Goal: Task Accomplishment & Management: Complete application form

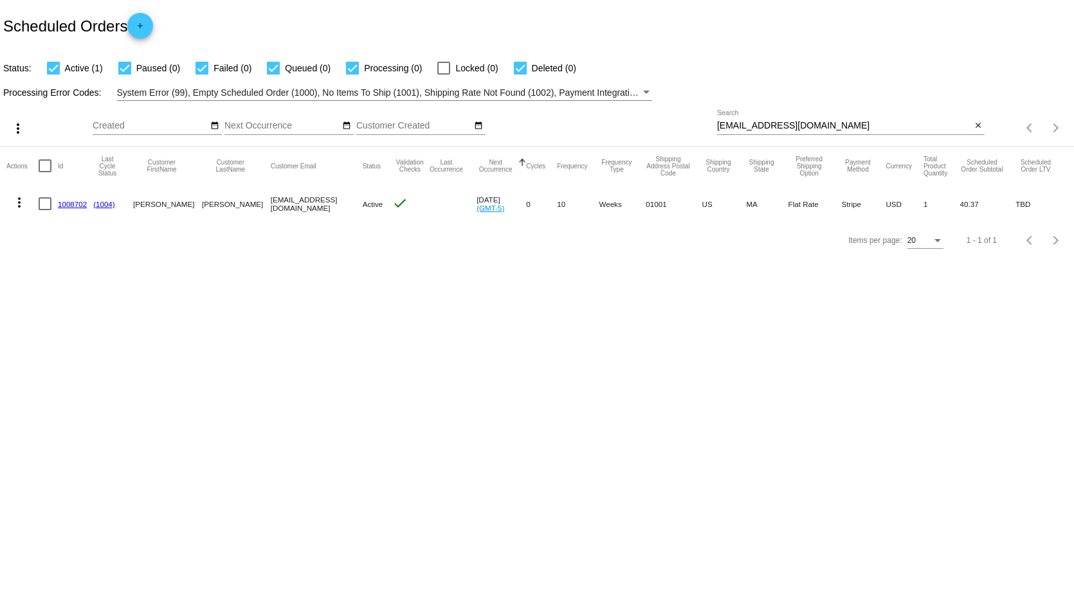
click at [75, 205] on link "1008702" at bounding box center [72, 204] width 29 height 8
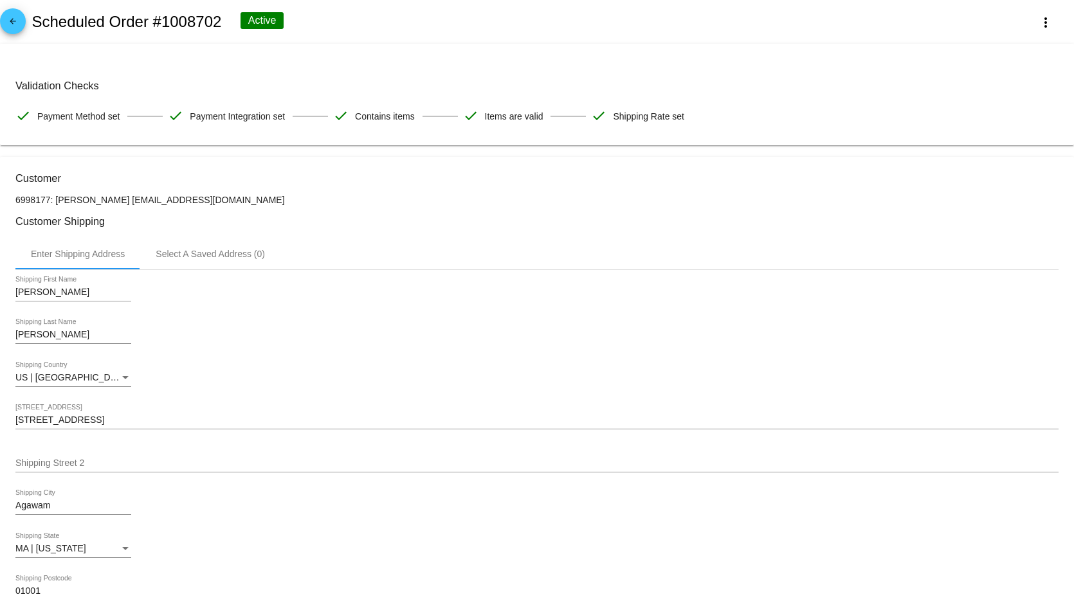
drag, startPoint x: 7, startPoint y: 64, endPoint x: 451, endPoint y: 21, distance: 445.8
click at [451, 21] on div "arrow_back Scheduled Order #1008702 Active more_vert" at bounding box center [537, 22] width 1074 height 44
click at [8, 21] on mat-icon "arrow_back" at bounding box center [12, 24] width 15 height 15
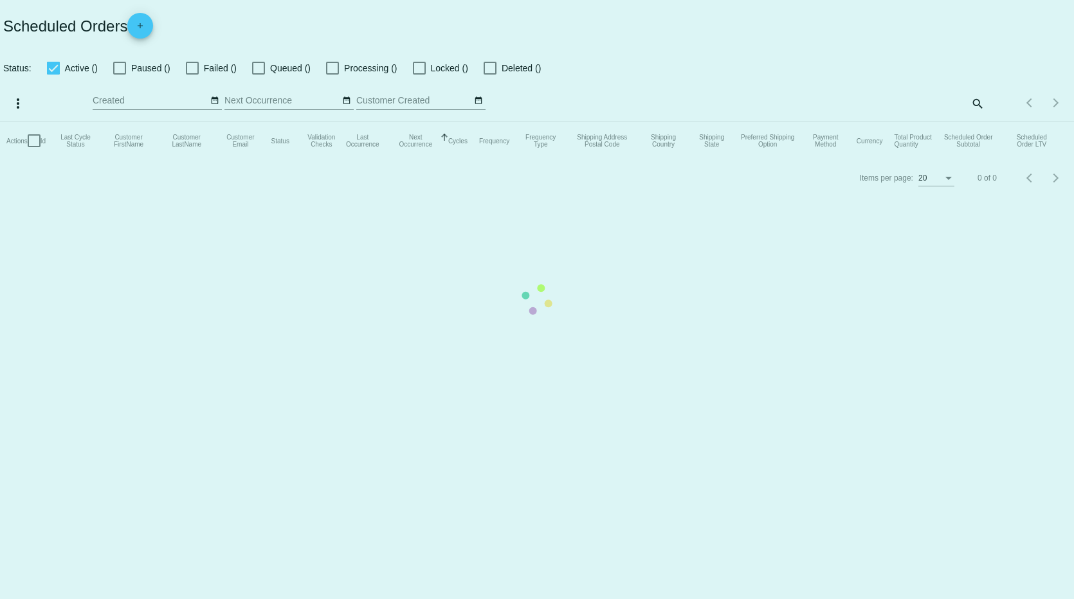
click at [143, 122] on mat-table "Actions Id Last Cycle Status Customer FirstName Customer LastName Customer Emai…" at bounding box center [537, 141] width 1074 height 39
click at [141, 122] on mat-table "Actions Id Last Cycle Status Customer FirstName Customer LastName Customer Emai…" at bounding box center [537, 141] width 1074 height 39
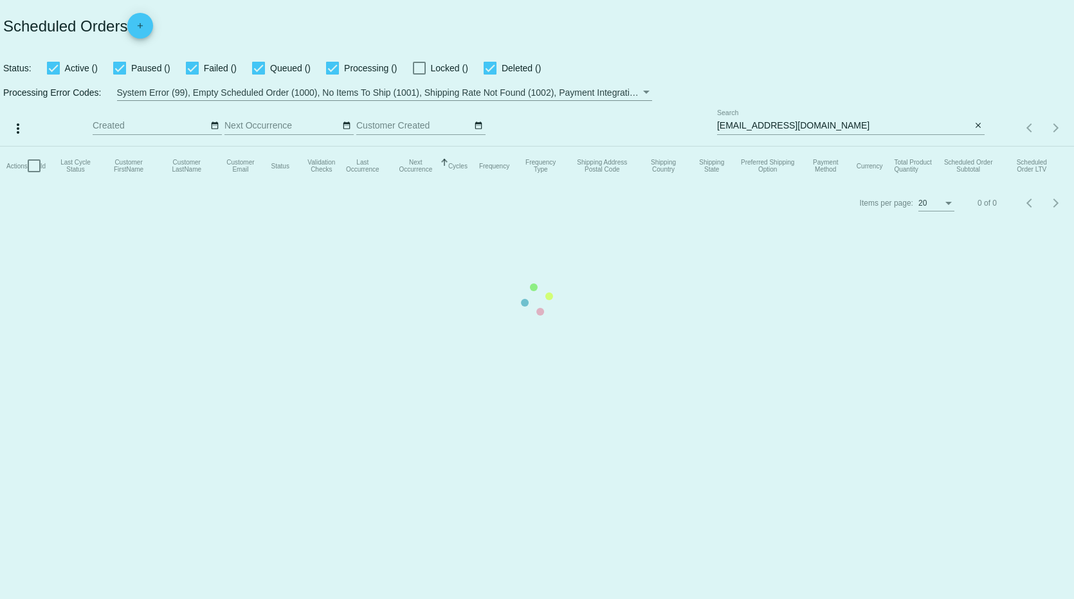
click at [138, 147] on mat-table "Actions Id Last Cycle Status Customer FirstName Customer LastName Customer Emai…" at bounding box center [537, 166] width 1074 height 39
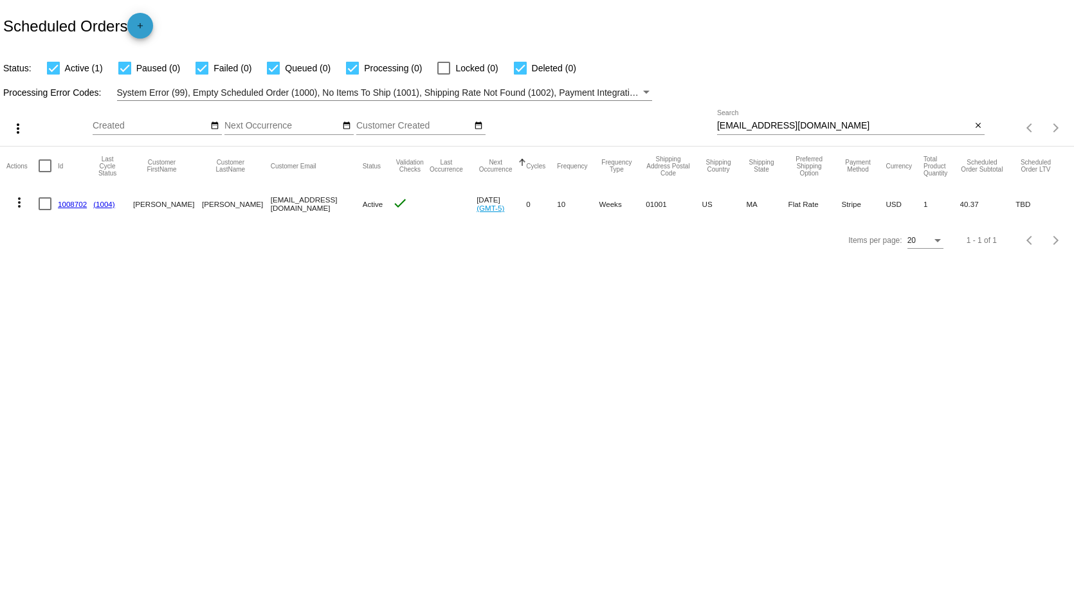
click at [139, 24] on mat-icon "add" at bounding box center [139, 28] width 15 height 15
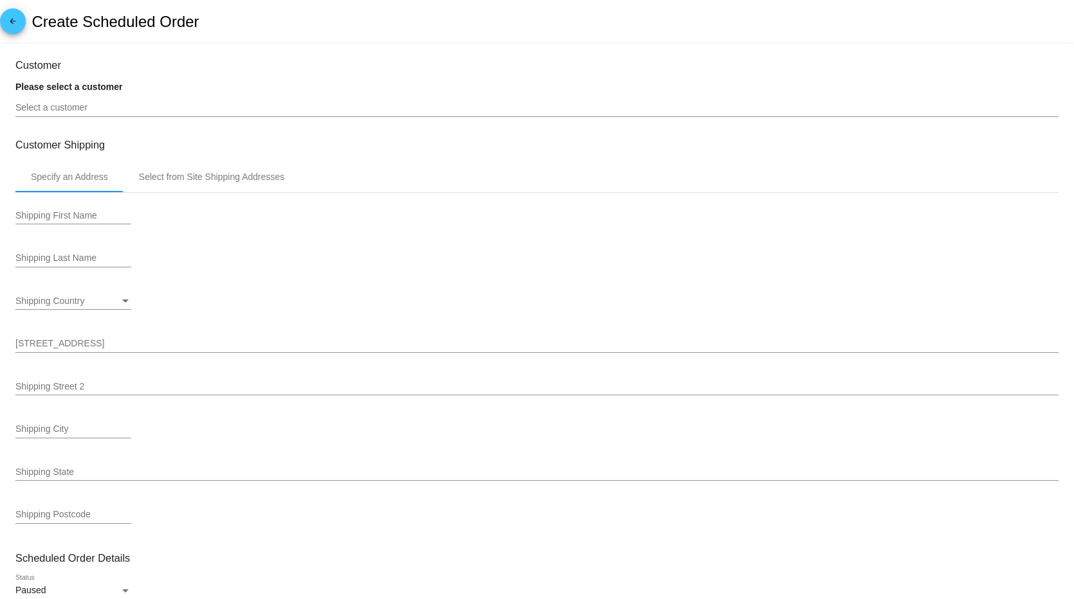
type input "11/14/2025"
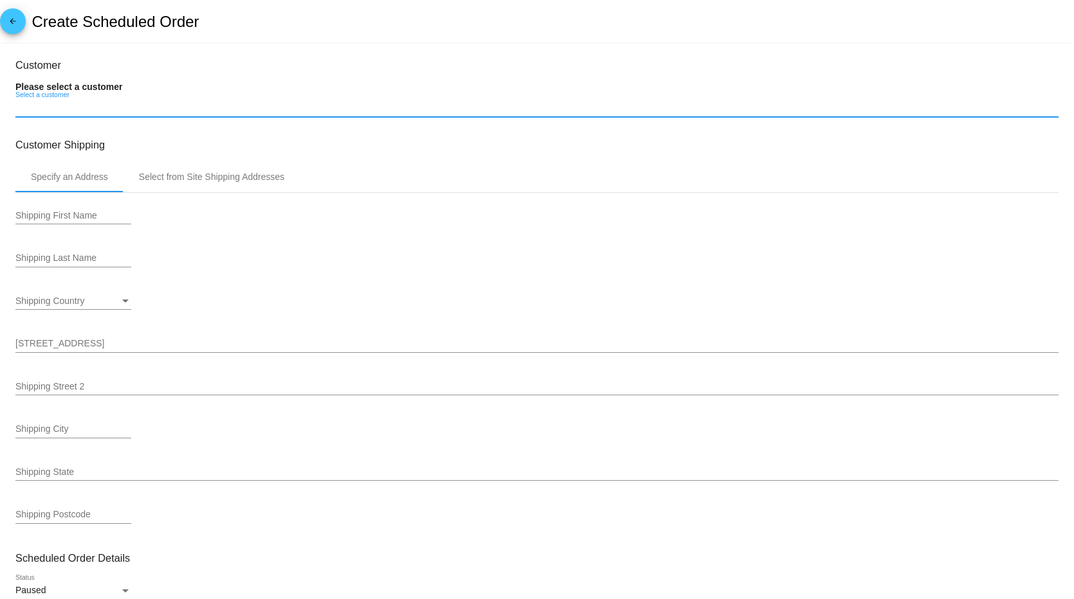
paste input "[EMAIL_ADDRESS][DOMAIN_NAME]"
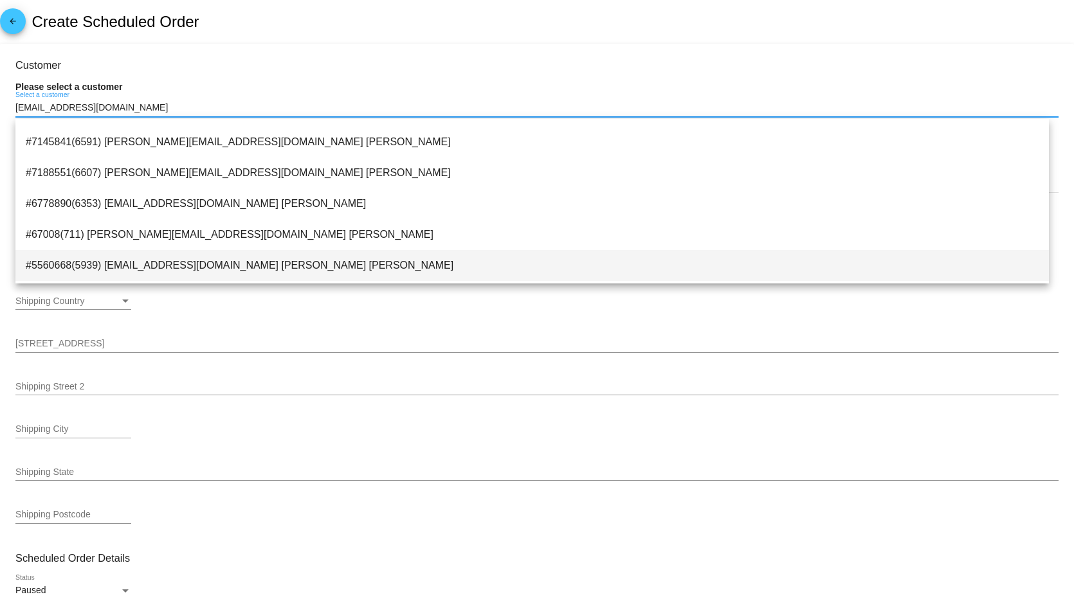
scroll to position [1960, 0]
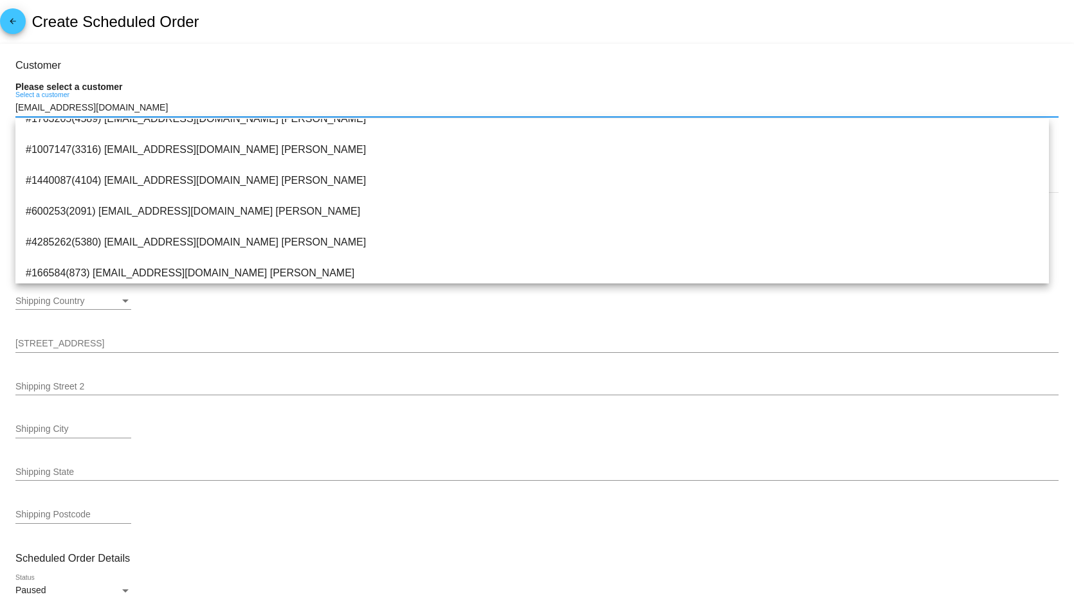
type input "[EMAIL_ADDRESS][DOMAIN_NAME]"
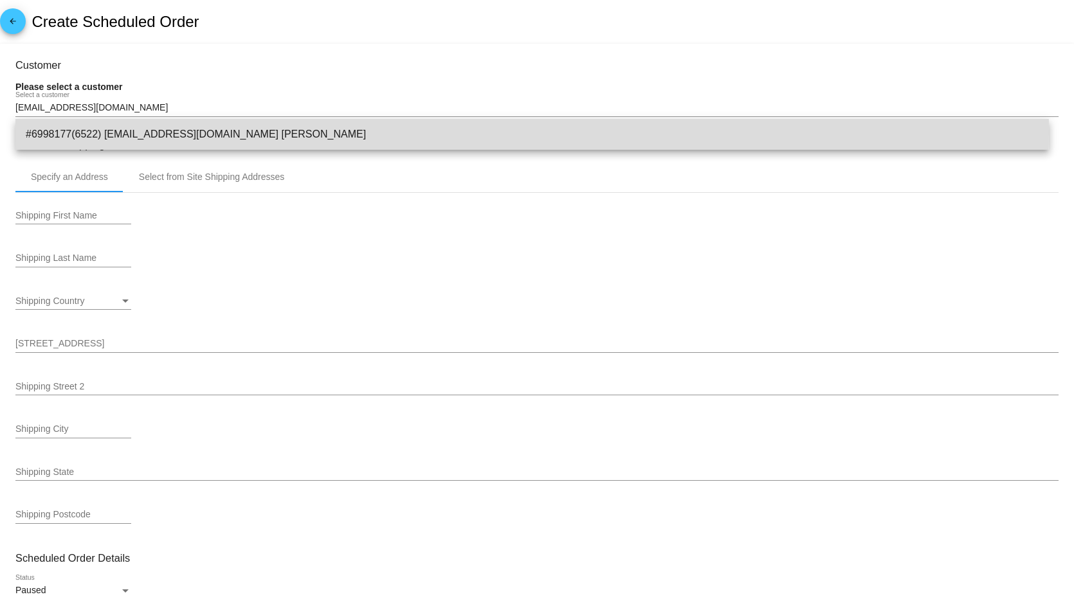
click at [72, 132] on span "#6998177(6522) lsamuelson25@gmail.com Lorraine Samuelson" at bounding box center [532, 134] width 1013 height 31
type input "[PERSON_NAME]"
type input "[STREET_ADDRESS]"
type input "Agawam"
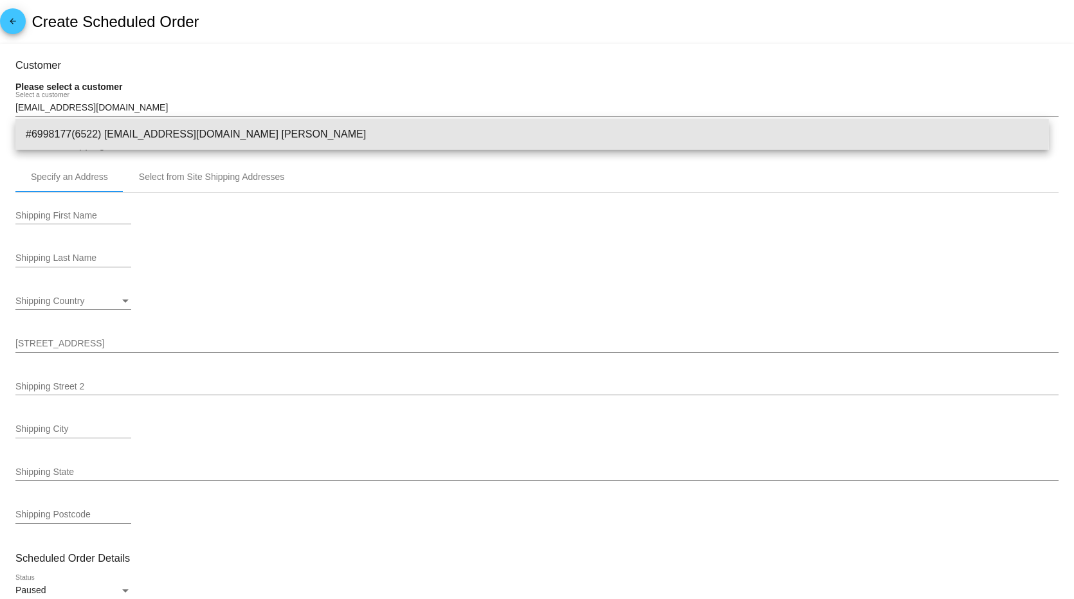
type input "01001"
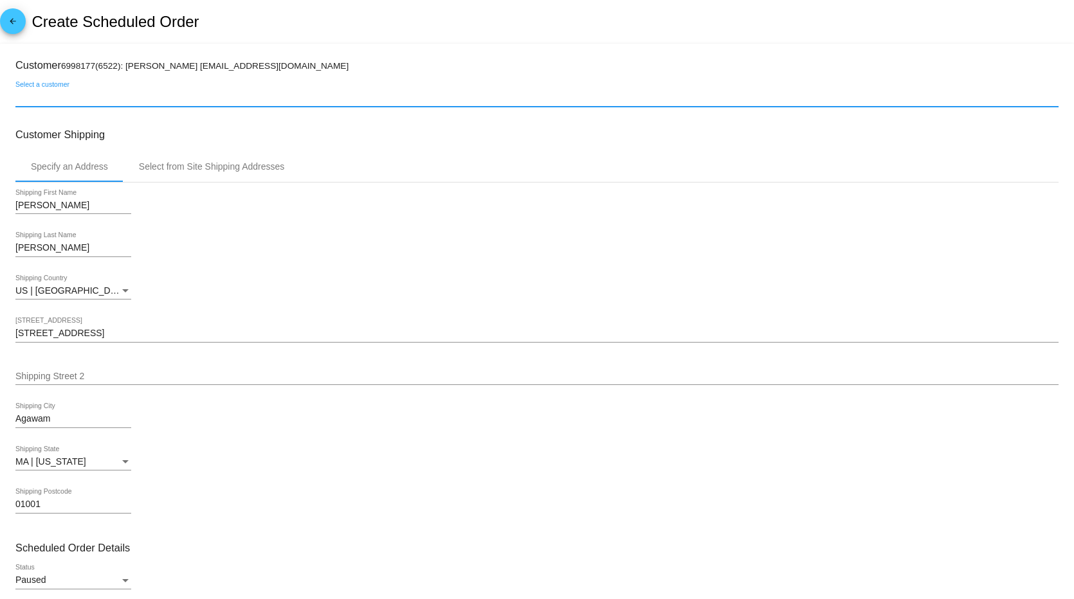
scroll to position [322, 0]
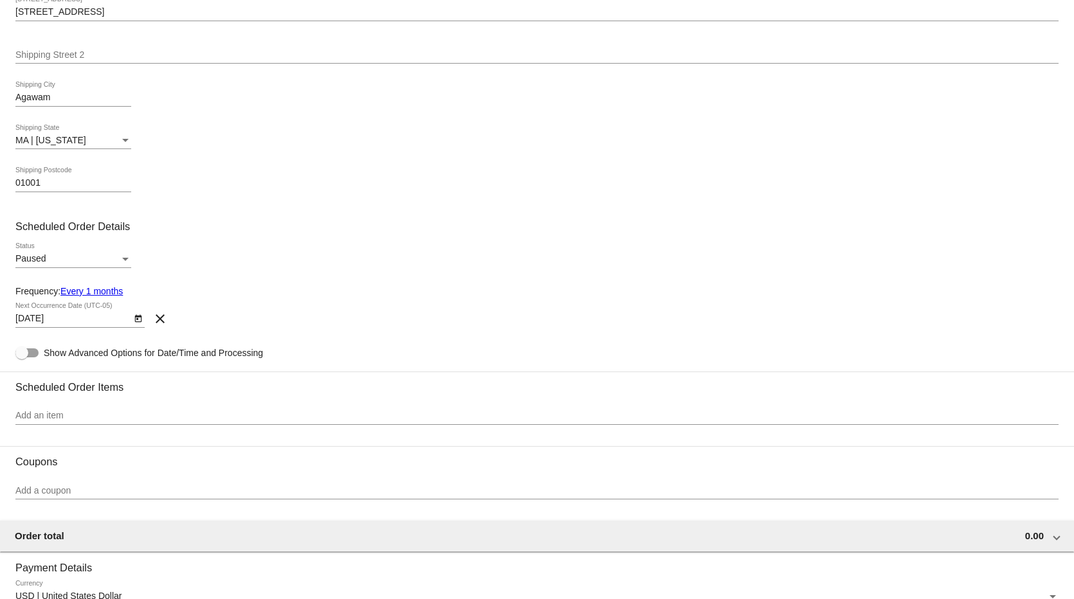
click at [51, 418] on input "Add an item" at bounding box center [536, 416] width 1043 height 10
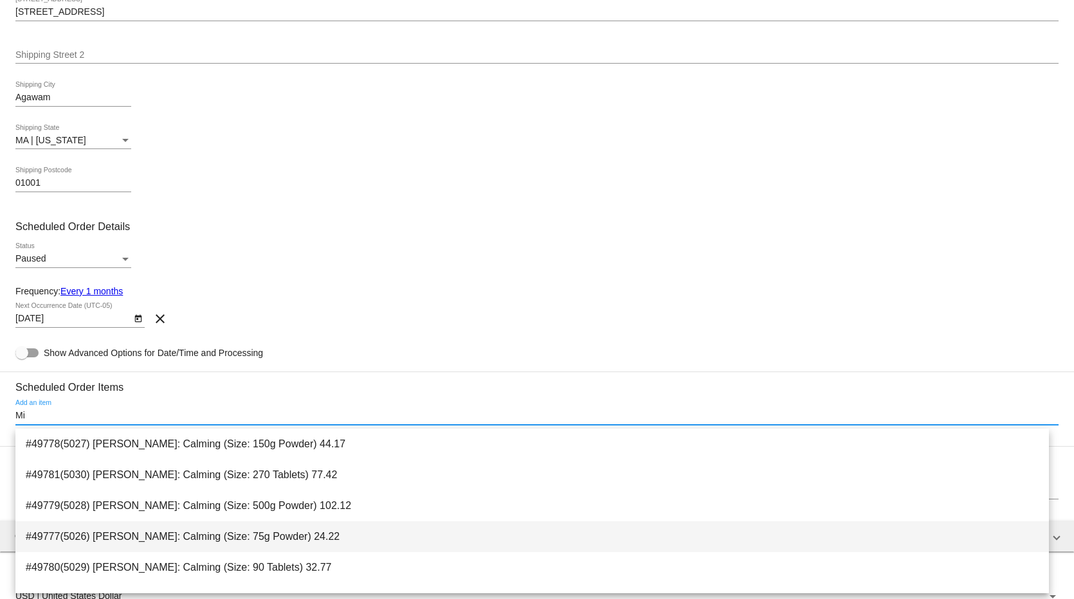
type input "Mi"
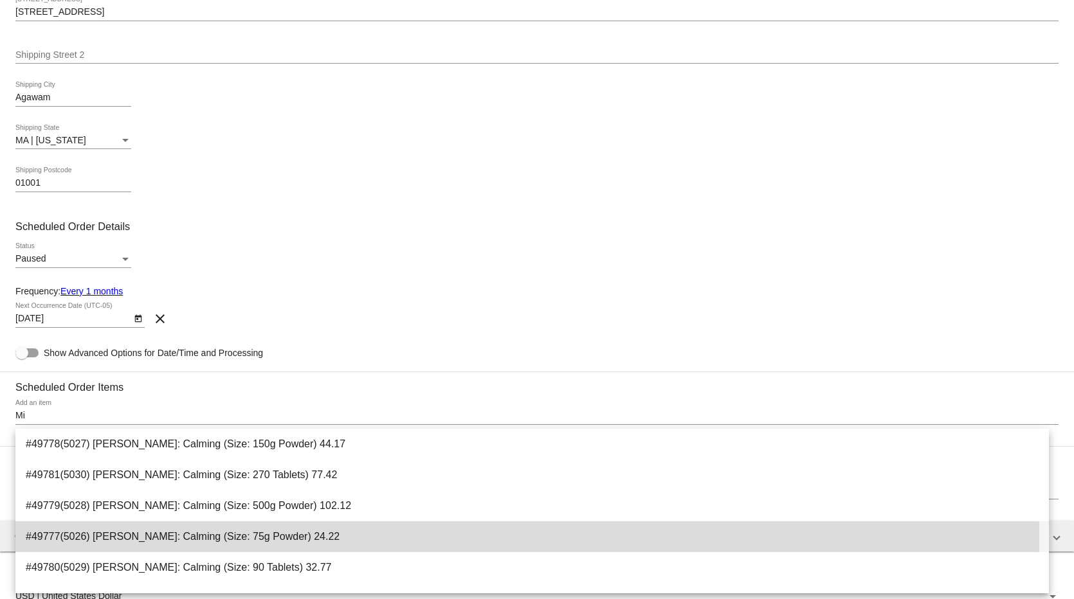
click at [110, 536] on span "#49777(5026) Calm Shen: Calming (Size: 75g Powder) 24.22" at bounding box center [532, 537] width 1013 height 31
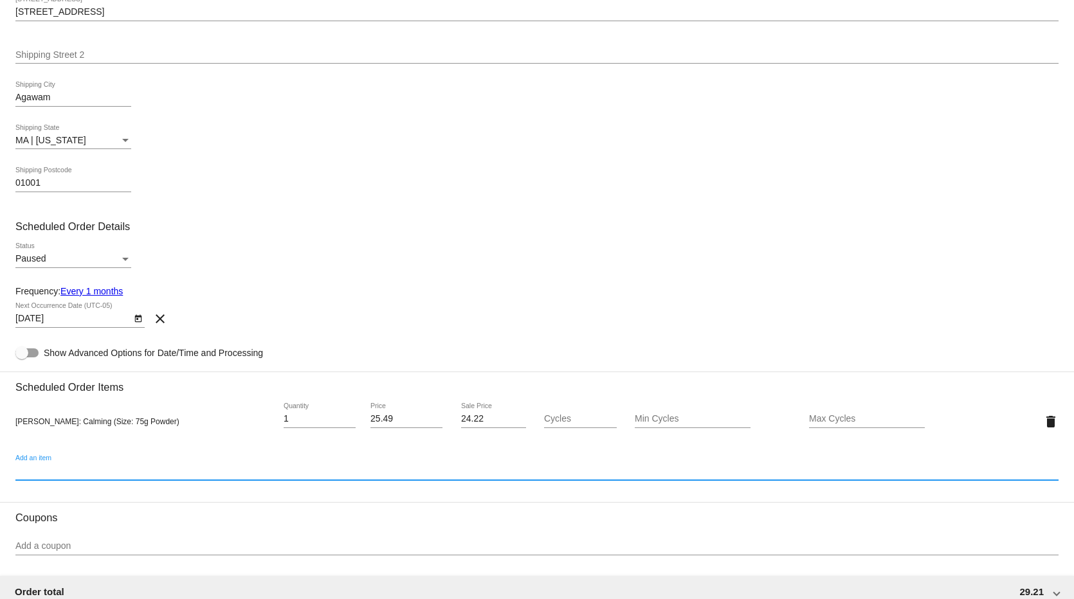
click at [160, 325] on mat-icon "clear" at bounding box center [159, 318] width 15 height 15
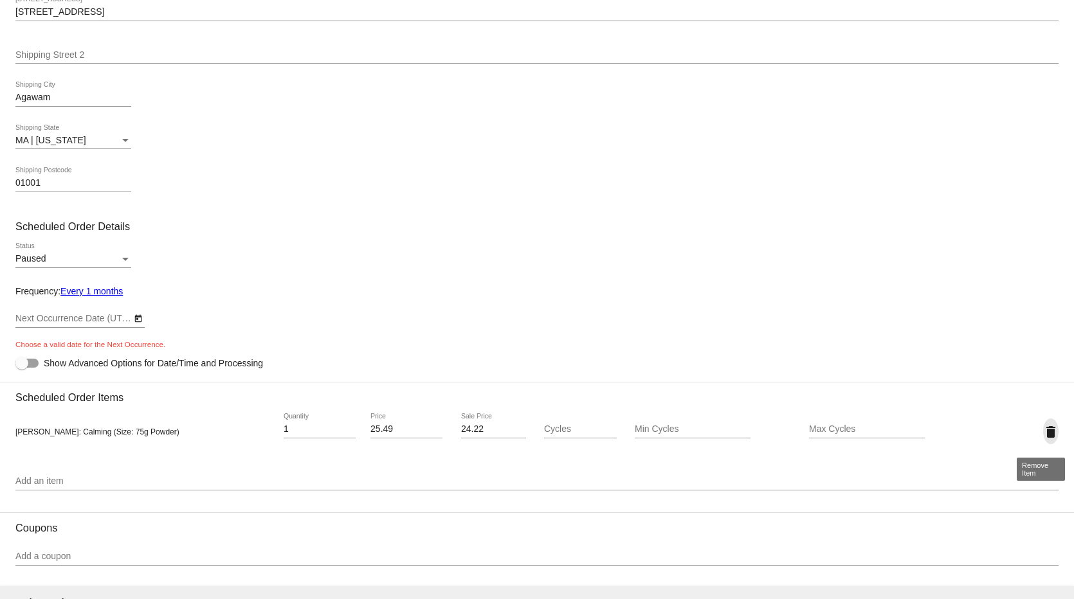
click at [1043, 434] on mat-icon "delete" at bounding box center [1050, 431] width 15 height 15
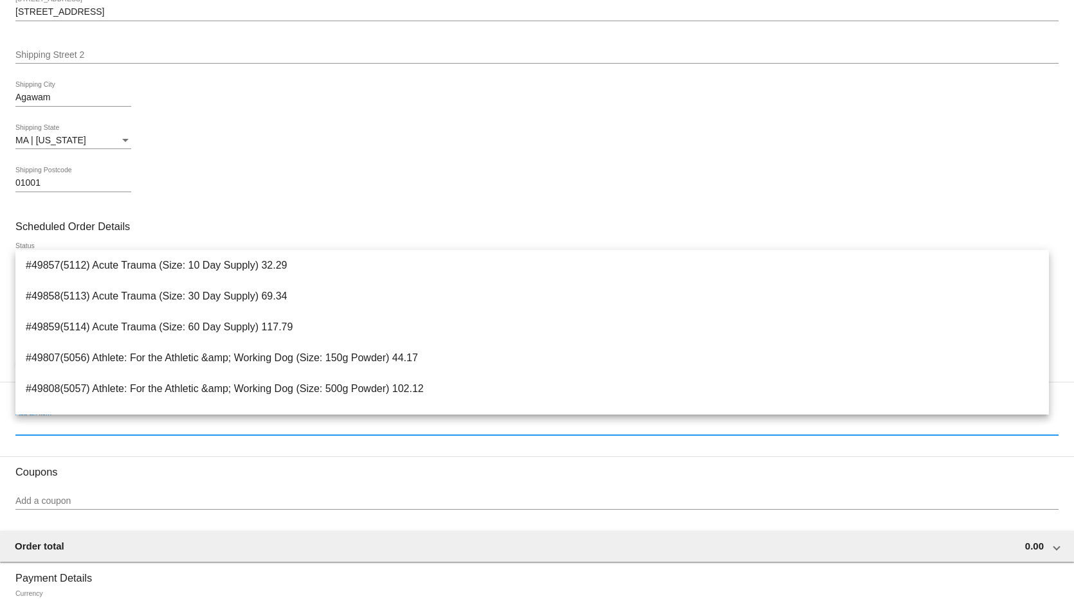
click at [35, 424] on div "Add an item" at bounding box center [536, 422] width 1043 height 25
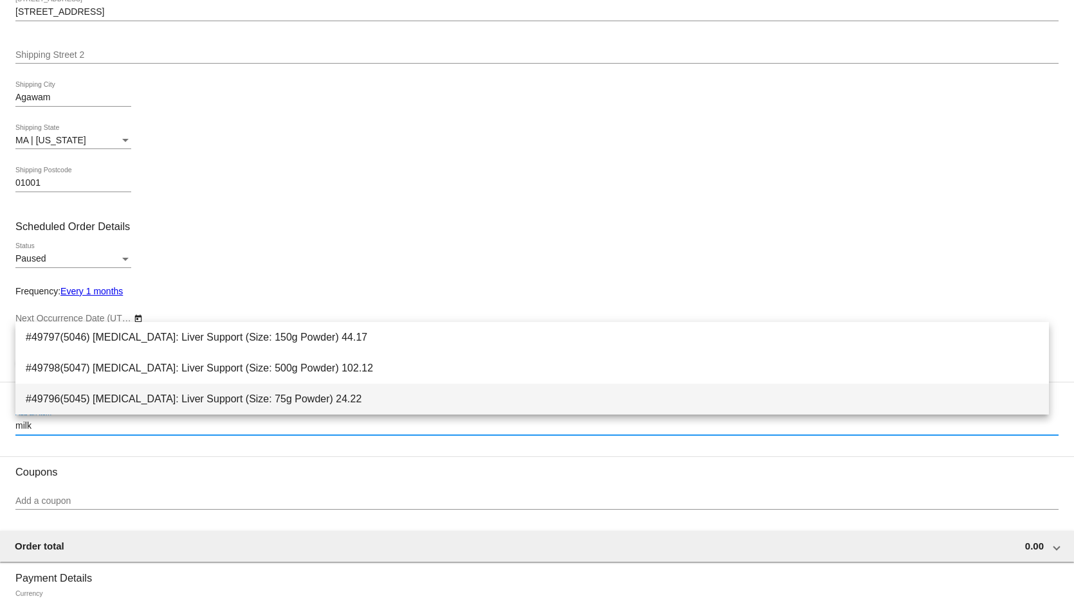
type input "milk"
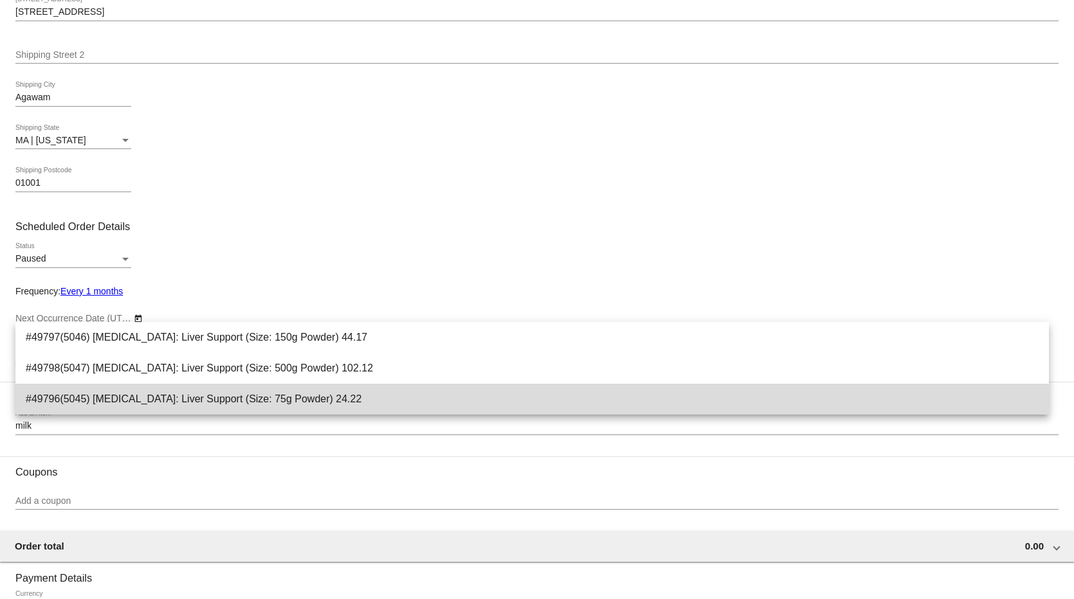
click at [87, 402] on span "#49796(5045) Milk Thistle: Liver Support (Size: 75g Powder) 24.22" at bounding box center [532, 399] width 1013 height 31
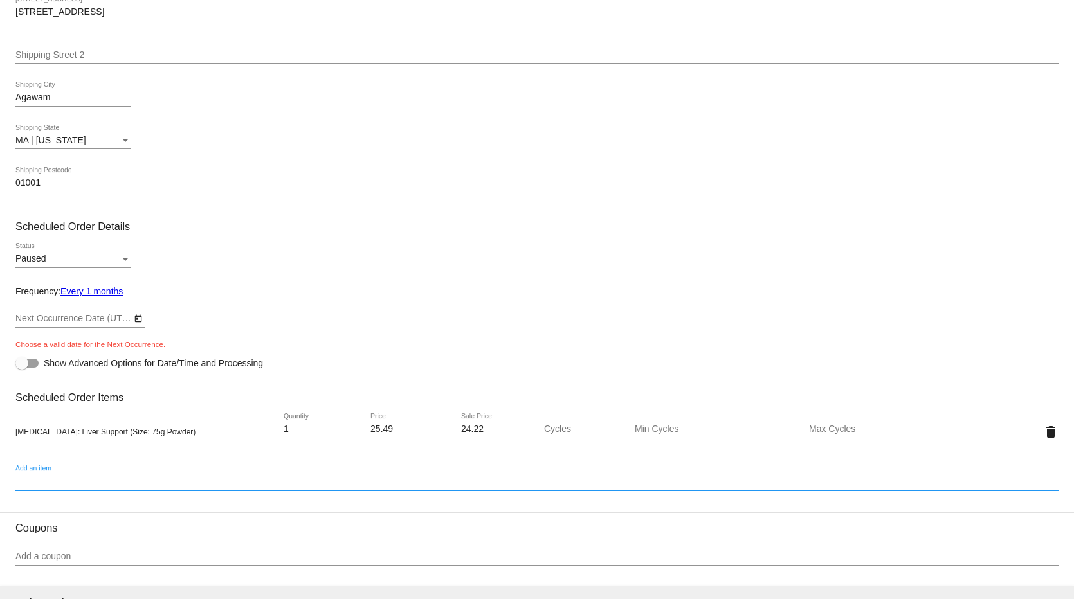
click at [64, 322] on body "arrow_back Create Scheduled Order Customer 6998177(6522): Lorraine Samuelson ls…" at bounding box center [537, 299] width 1074 height 599
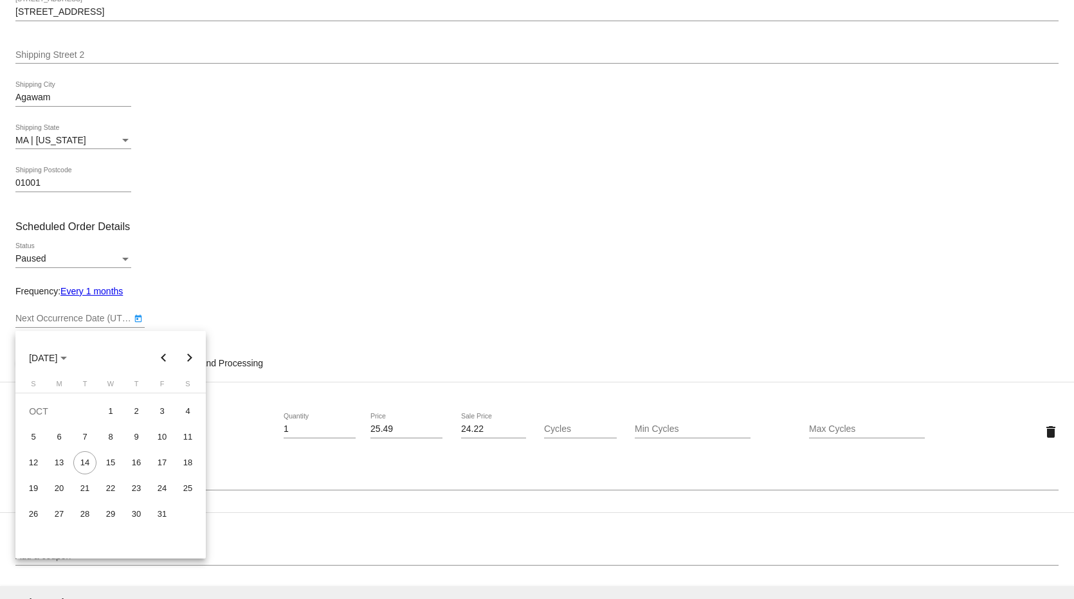
click at [71, 294] on div at bounding box center [537, 299] width 1074 height 599
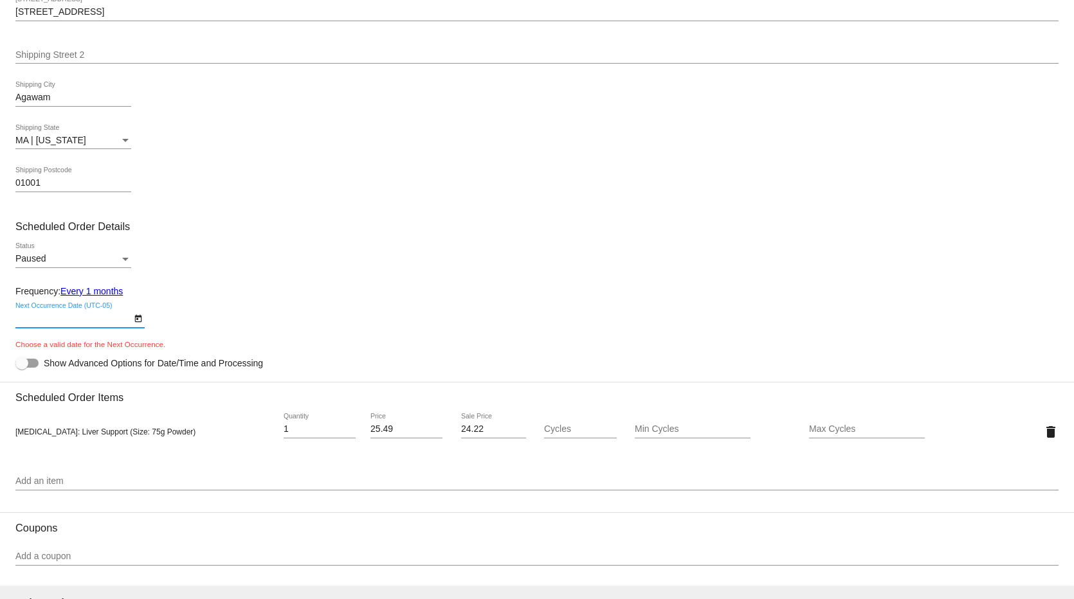
click at [100, 291] on link "Every 1 months" at bounding box center [91, 291] width 62 height 10
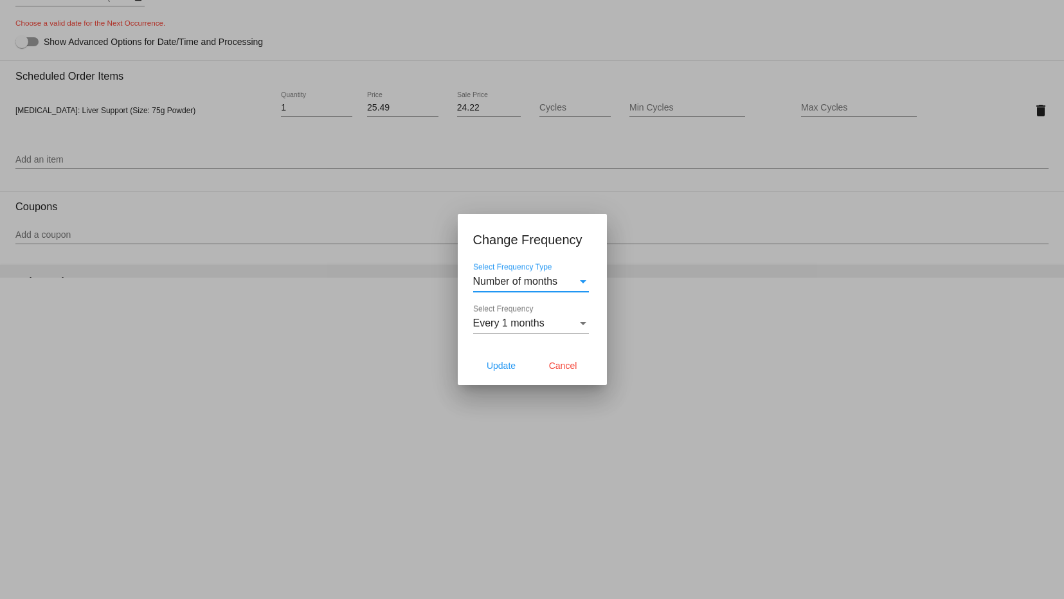
click at [579, 281] on div "Select Frequency Type" at bounding box center [583, 282] width 12 height 12
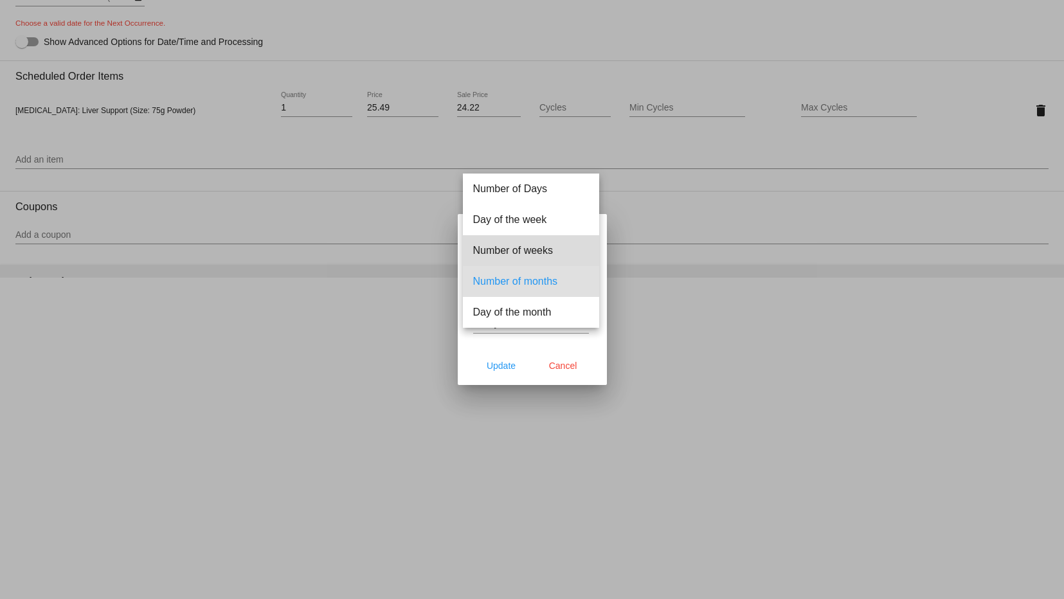
click at [553, 251] on span "Number of weeks" at bounding box center [531, 250] width 116 height 31
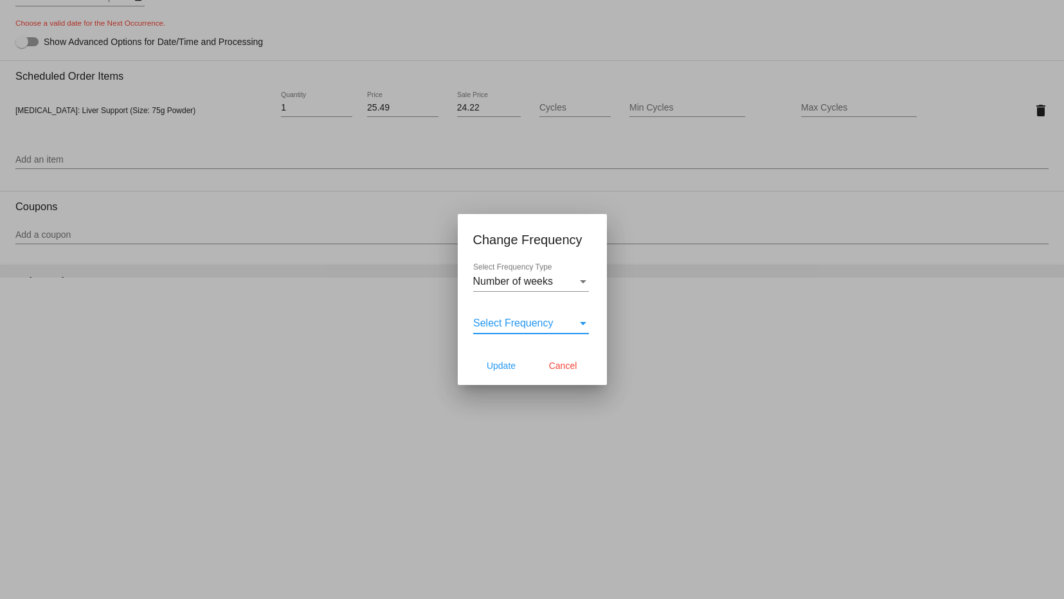
click at [583, 325] on div "Select Frequency" at bounding box center [583, 323] width 6 height 3
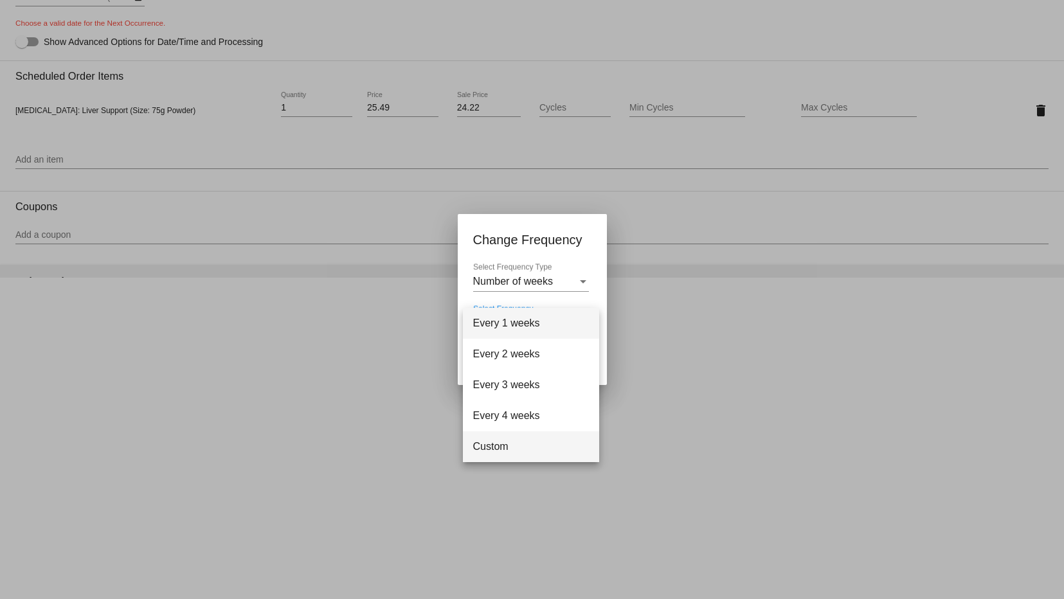
click at [494, 449] on span "Custom" at bounding box center [531, 447] width 116 height 31
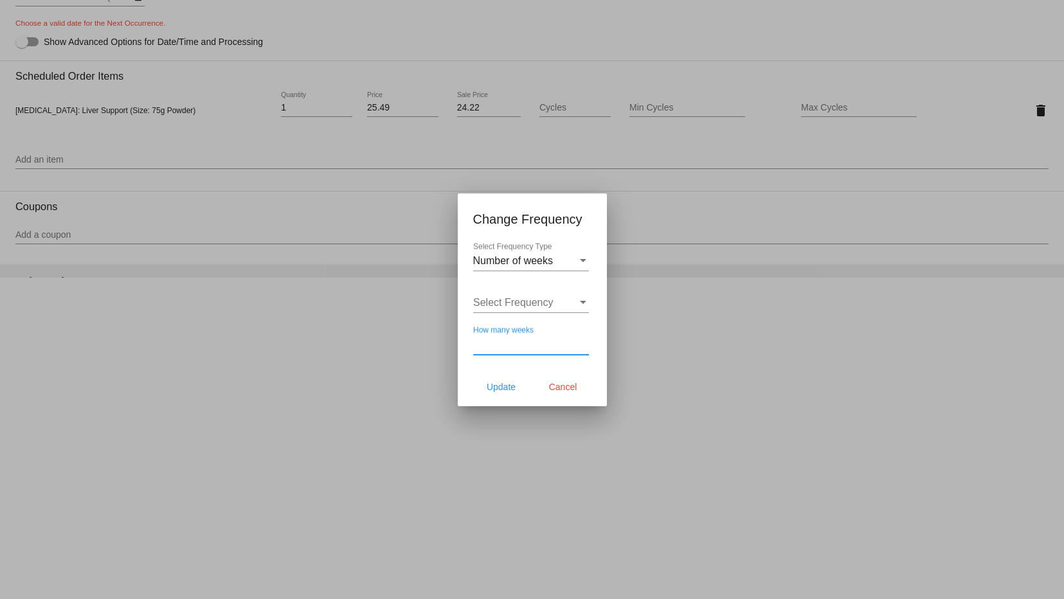
click at [485, 340] on input "How many weeks" at bounding box center [531, 345] width 116 height 12
type input "7"
click at [495, 388] on span "Update" at bounding box center [501, 387] width 29 height 10
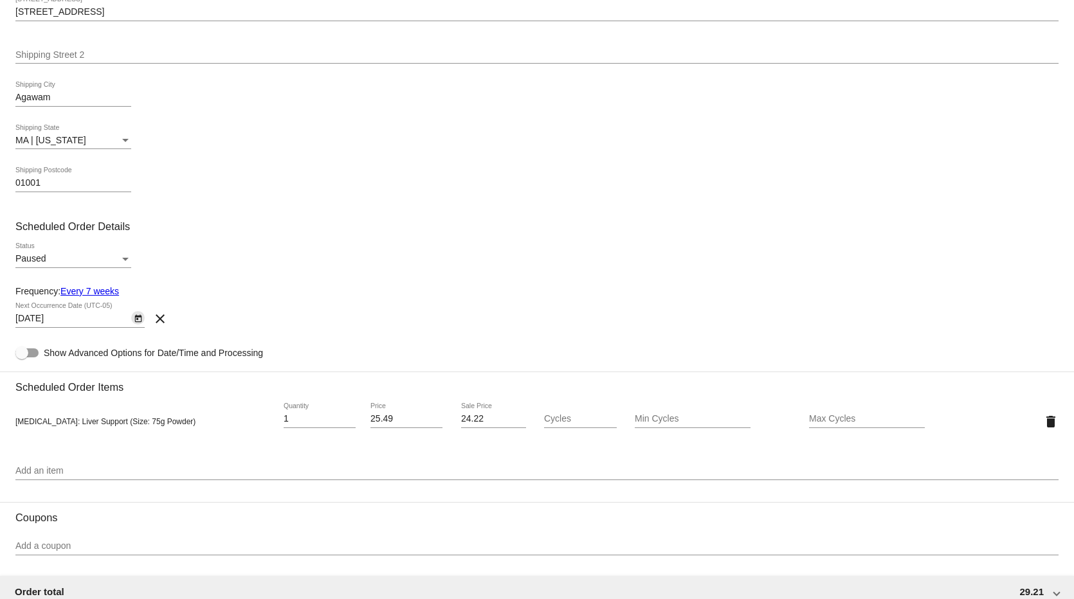
click at [138, 322] on icon "Open calendar" at bounding box center [138, 318] width 9 height 15
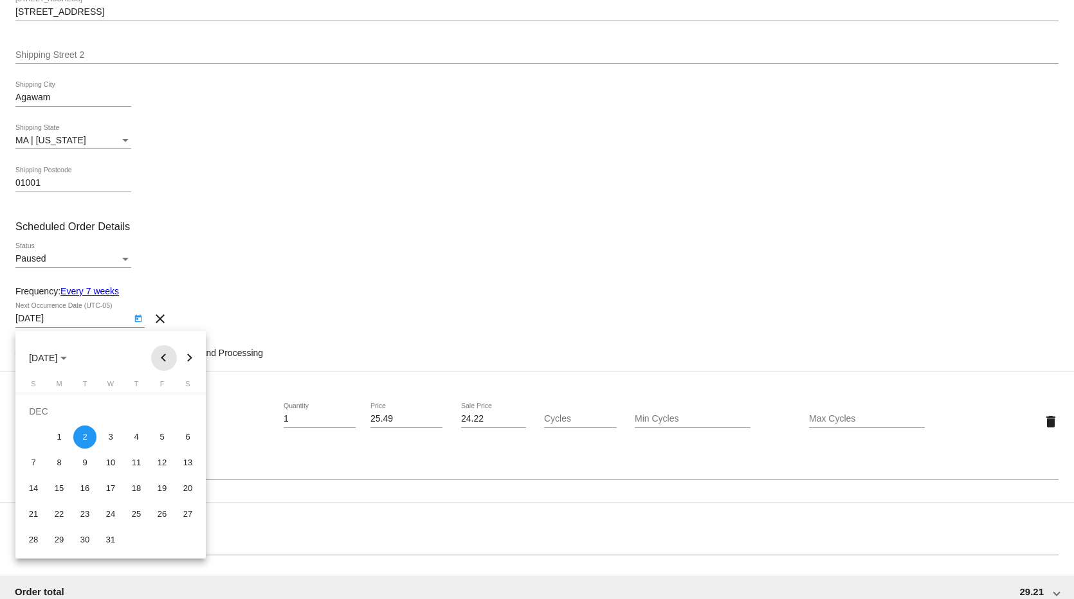
click at [163, 356] on button "Previous month" at bounding box center [164, 358] width 26 height 26
click at [56, 490] on div "17" at bounding box center [59, 488] width 23 height 23
type input "11/17/2025"
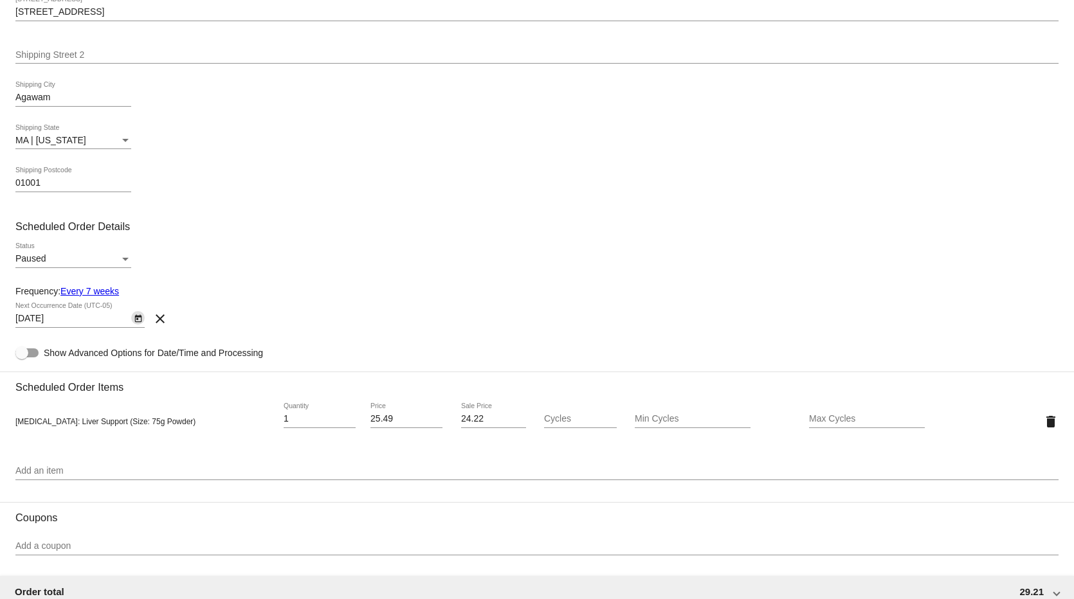
scroll to position [643, 0]
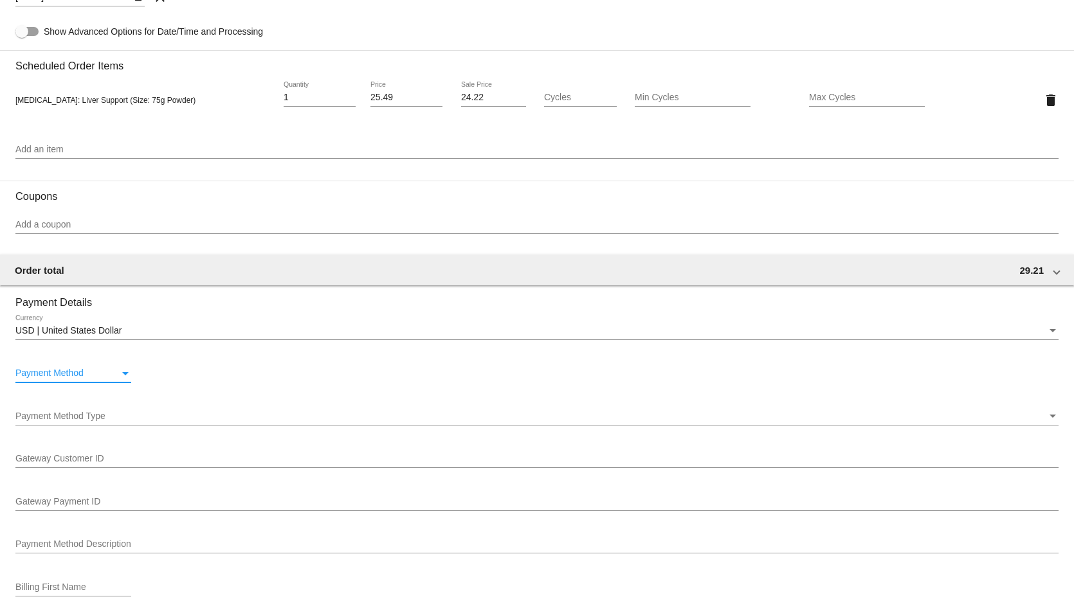
click at [122, 376] on div "Payment Method" at bounding box center [125, 373] width 6 height 3
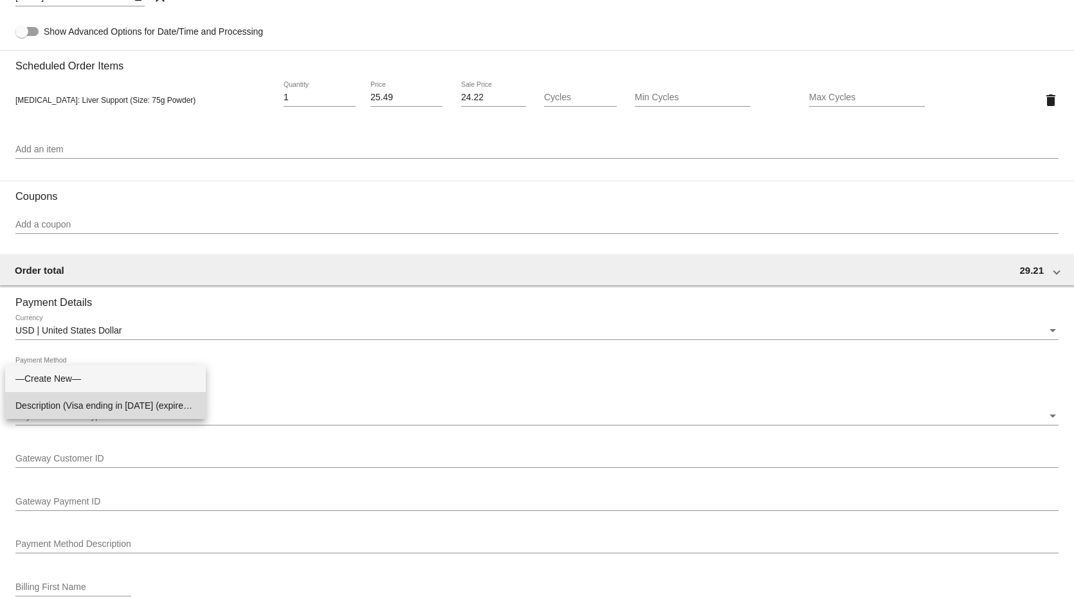
click at [116, 405] on span "Description (Visa ending in 1729 (expires 07/27)) GatewayCustomerId (cus_SqT8Ar…" at bounding box center [105, 405] width 180 height 27
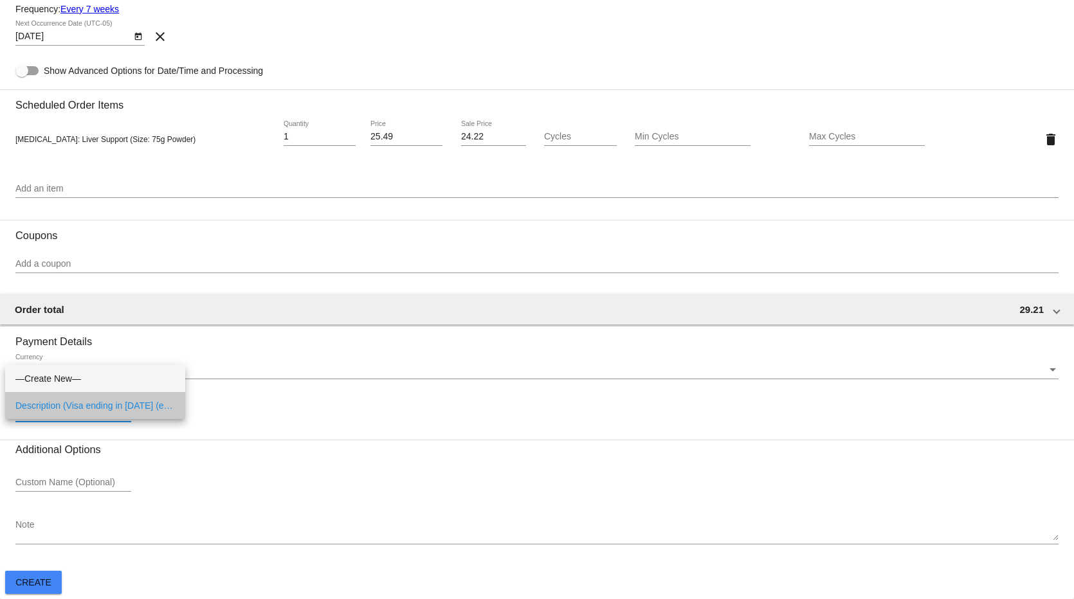
scroll to position [610, 0]
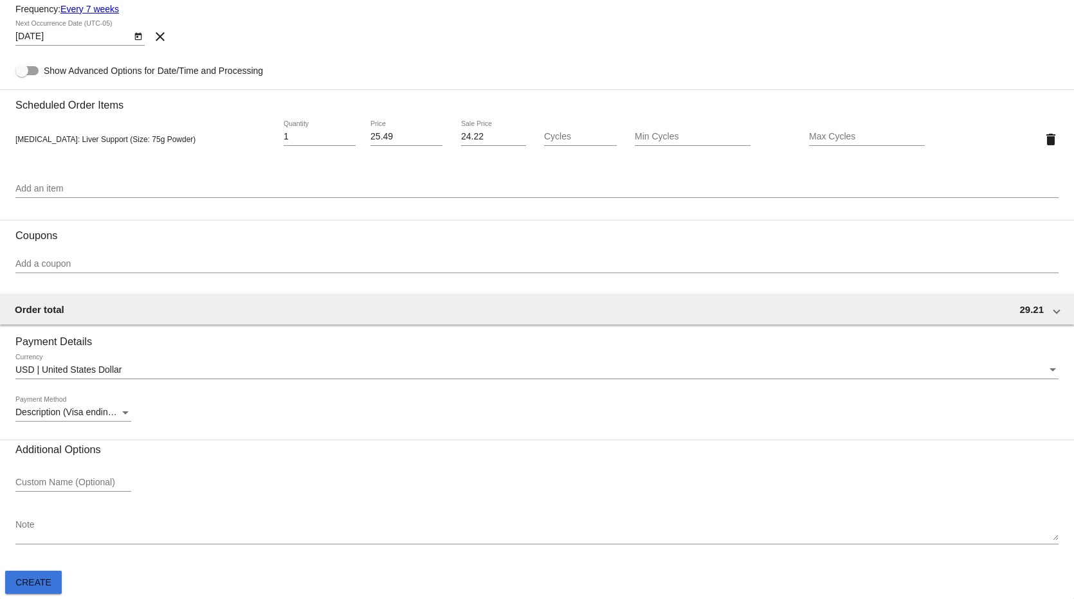
click at [41, 581] on span "Create" at bounding box center [33, 582] width 36 height 10
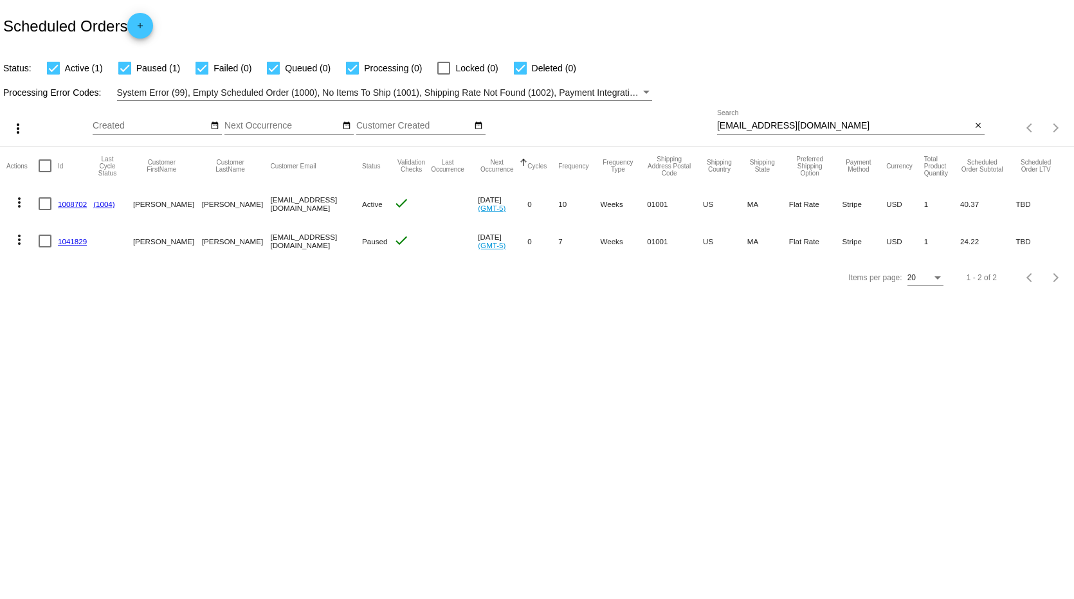
click at [78, 238] on link "1041829" at bounding box center [72, 241] width 29 height 8
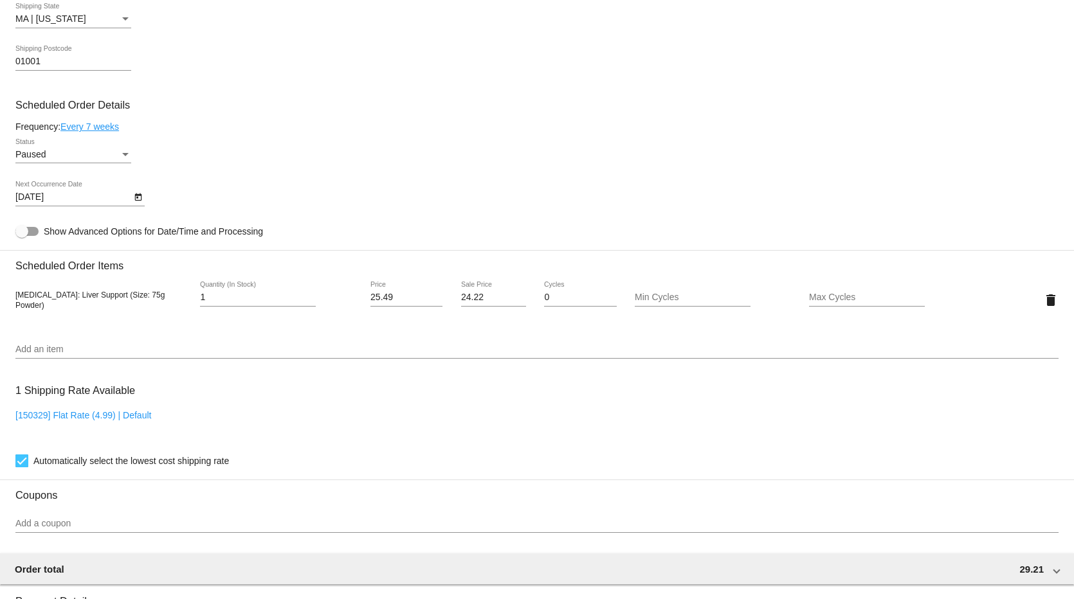
scroll to position [208, 0]
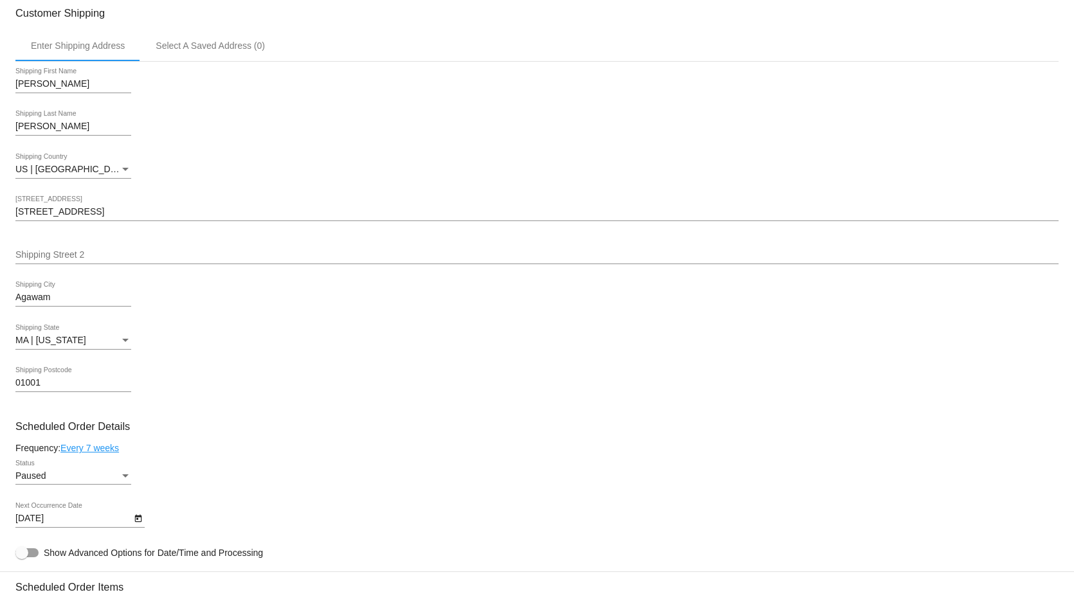
click at [124, 478] on div "Status" at bounding box center [125, 476] width 6 height 3
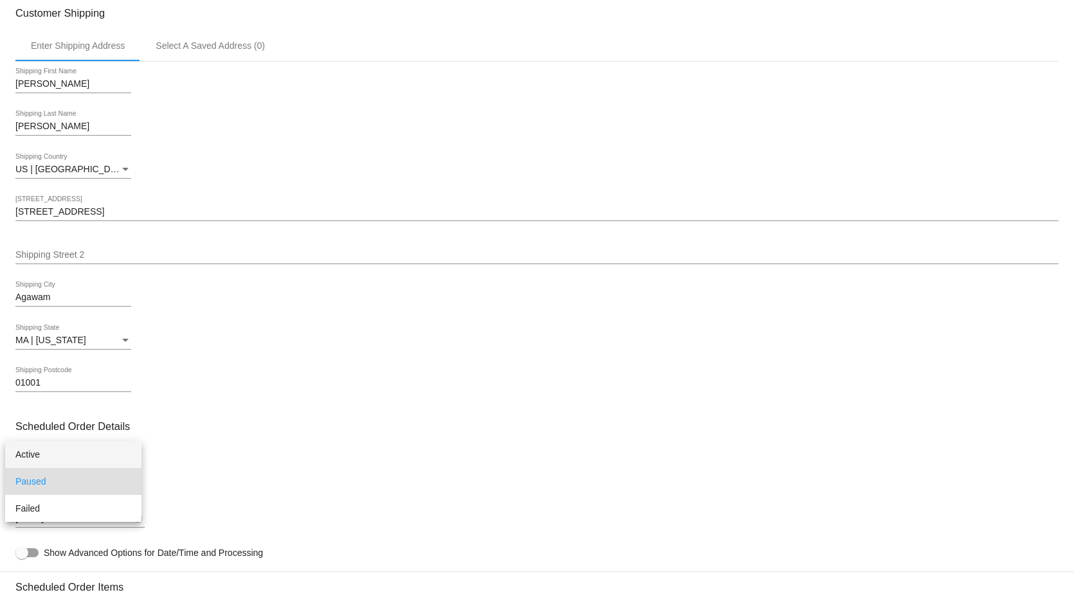
click at [33, 450] on span "Active" at bounding box center [73, 454] width 116 height 27
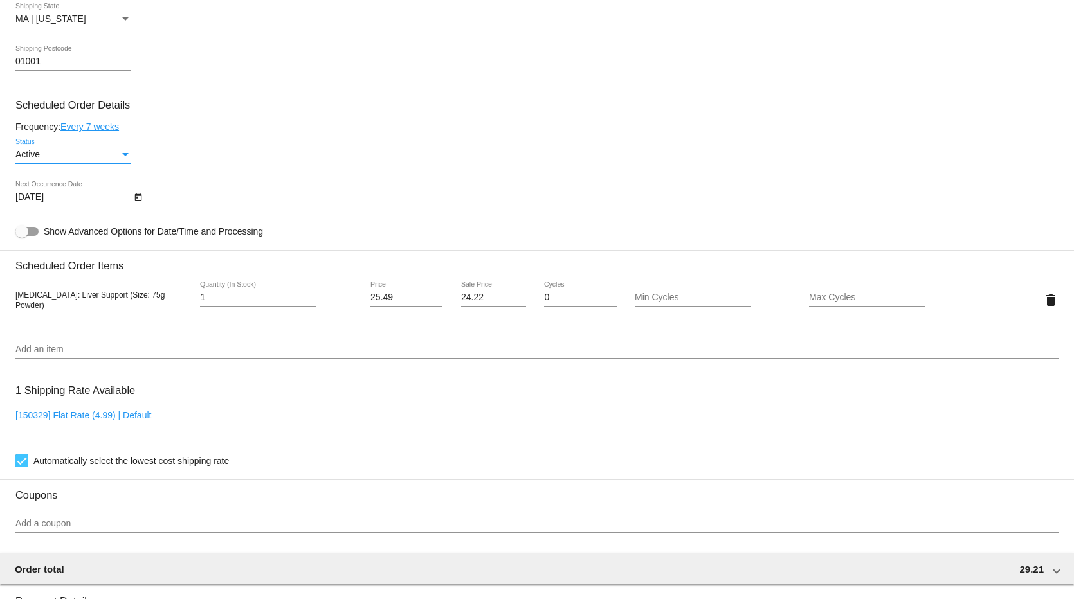
scroll to position [851, 0]
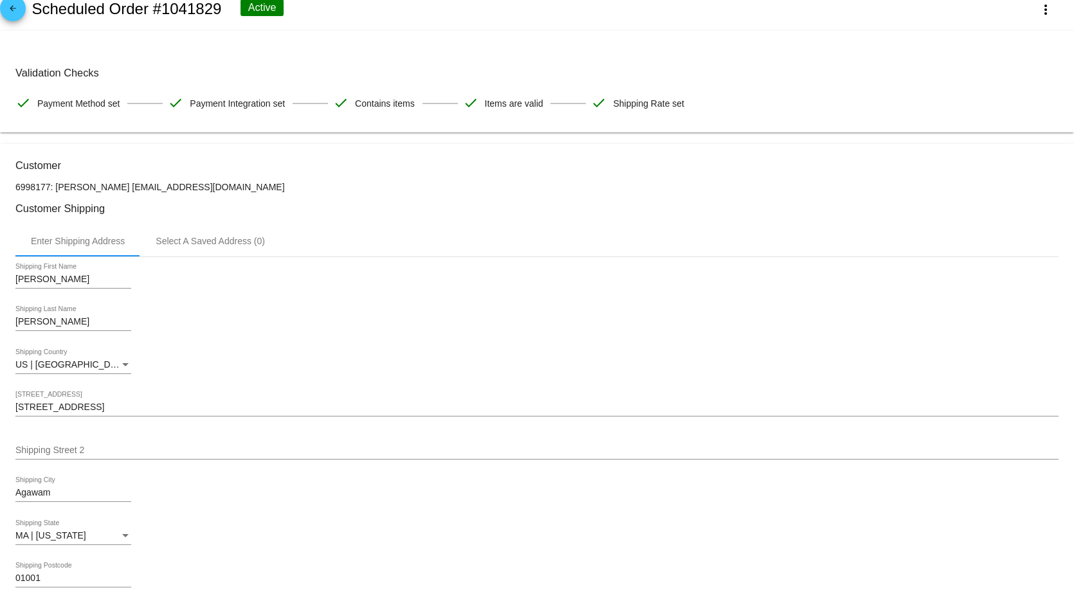
scroll to position [0, 0]
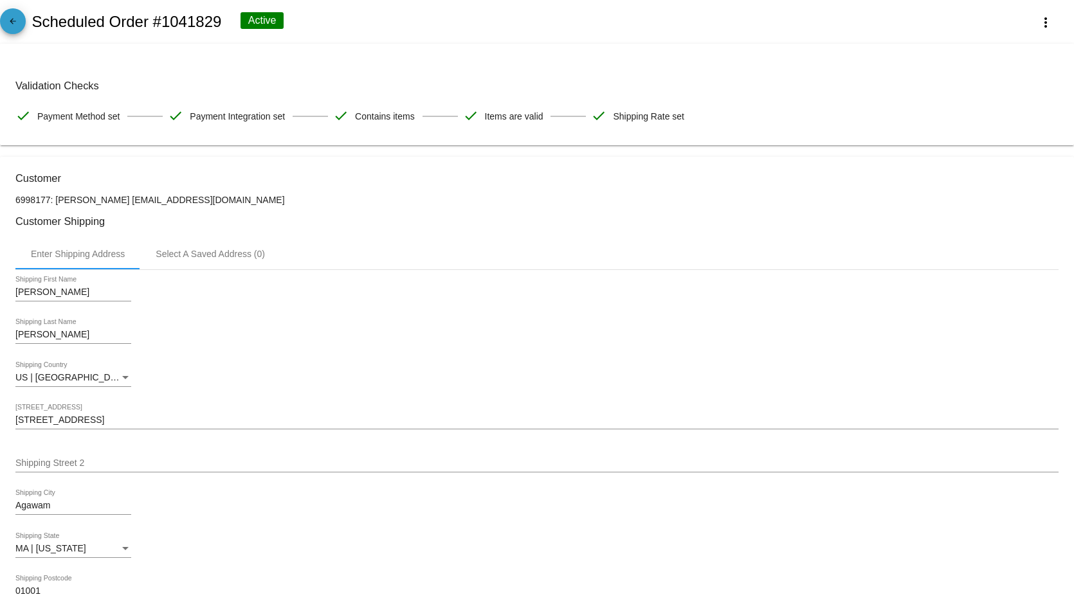
click at [12, 22] on mat-icon "arrow_back" at bounding box center [12, 24] width 15 height 15
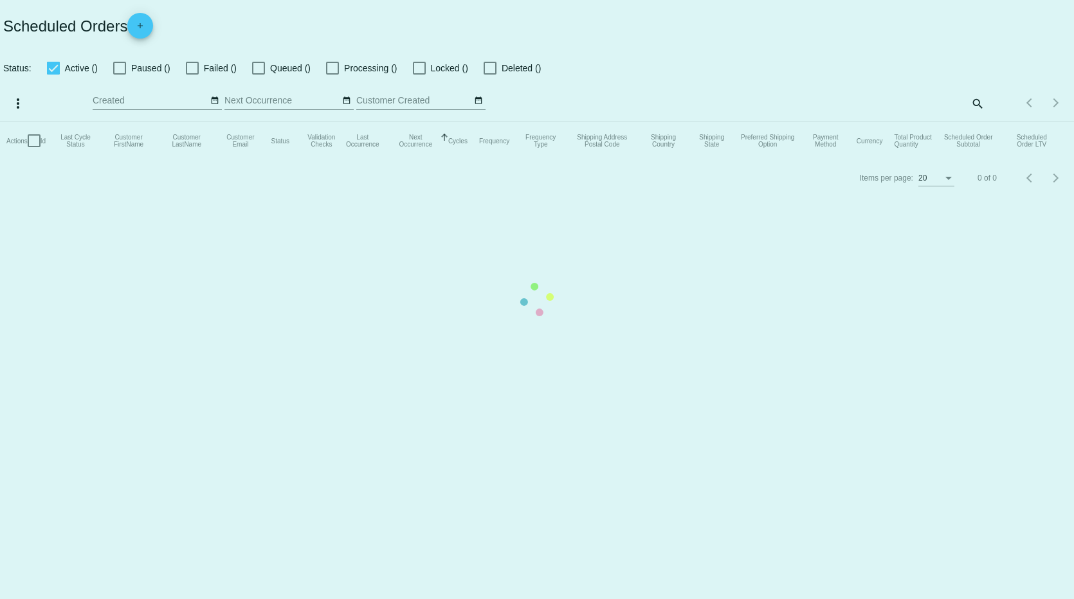
checkbox input "true"
